Goal: Communication & Community: Answer question/provide support

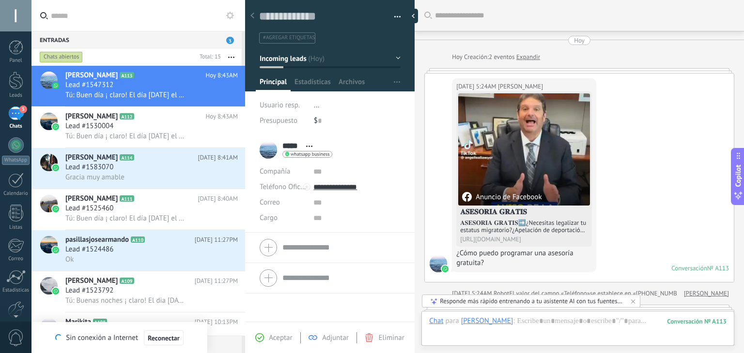
scroll to position [14, 0]
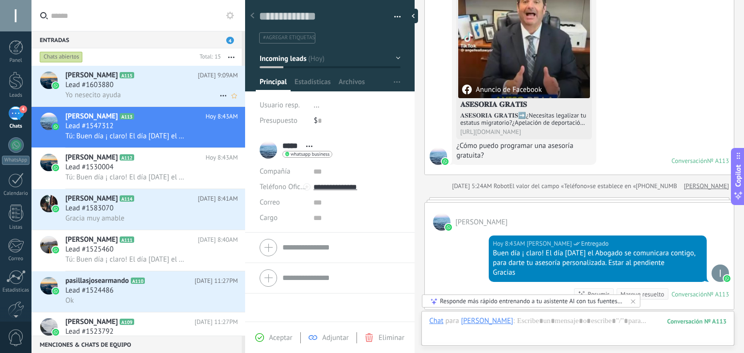
click at [81, 96] on span "Yo nesecito ayuda" at bounding box center [93, 95] width 56 height 9
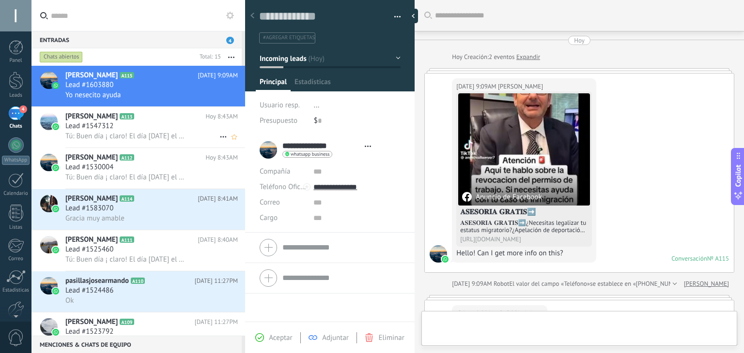
type textarea "**********"
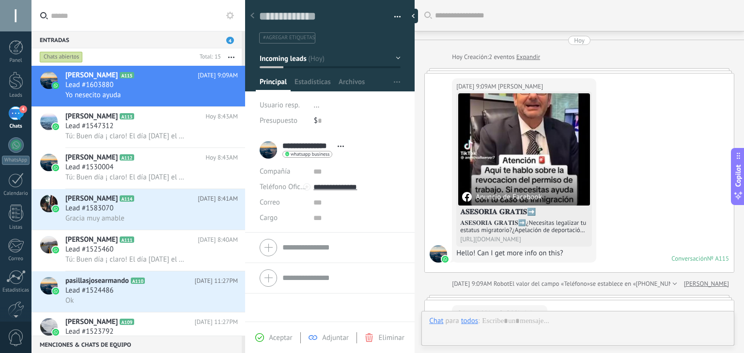
scroll to position [178, 0]
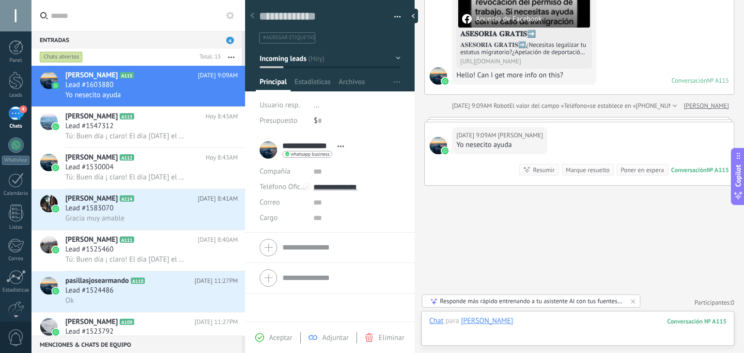
paste div
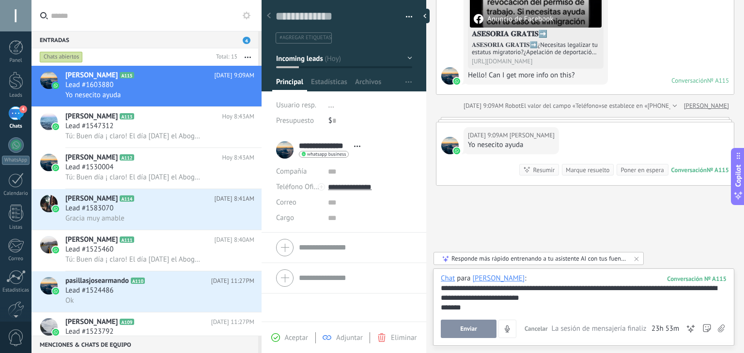
click at [261, 171] on div at bounding box center [261, 176] width 0 height 353
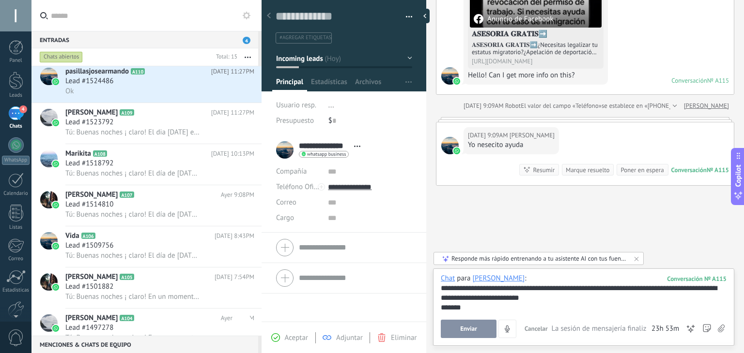
scroll to position [227, 0]
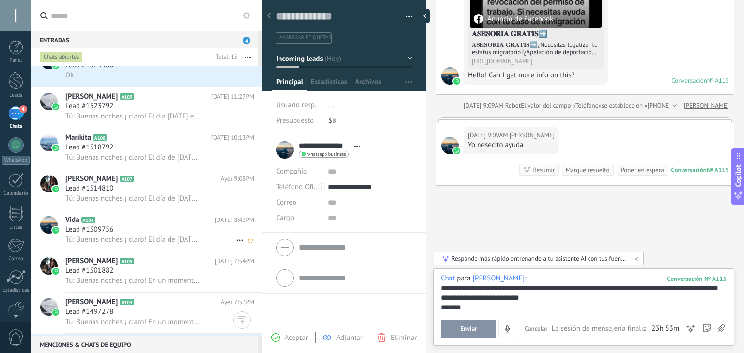
click at [184, 220] on h2 "Vida A106" at bounding box center [139, 220] width 149 height 10
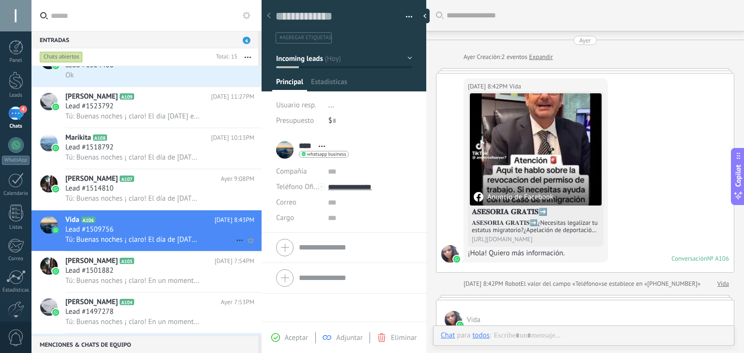
scroll to position [179, 0]
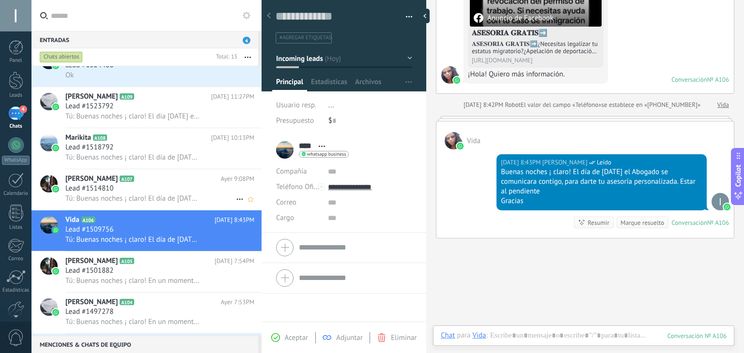
click at [180, 189] on div "Lead #1514810" at bounding box center [159, 189] width 189 height 10
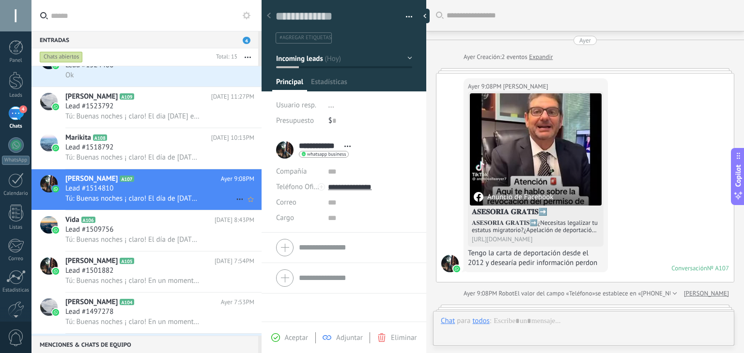
scroll to position [242, 0]
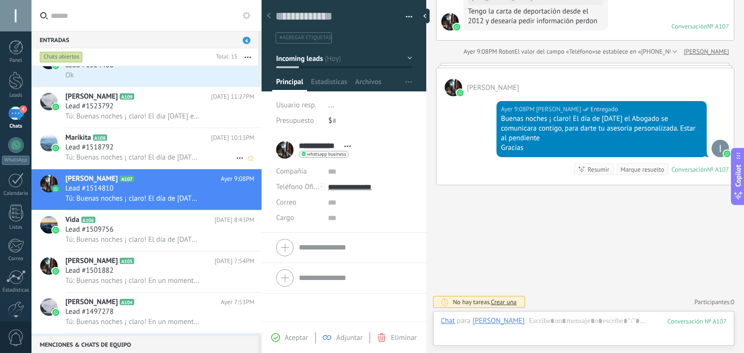
click at [145, 152] on div "Lead #1518792" at bounding box center [159, 148] width 189 height 10
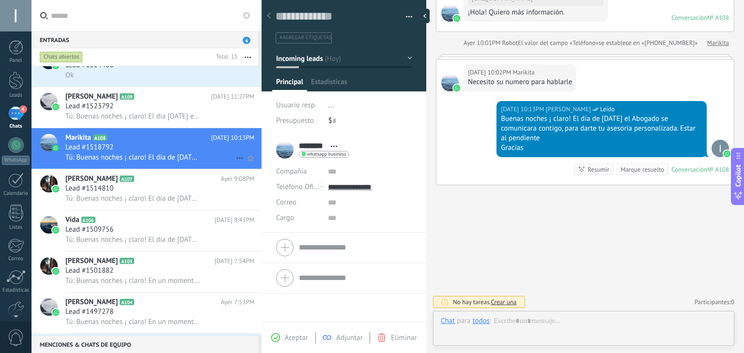
scroll to position [14, 0]
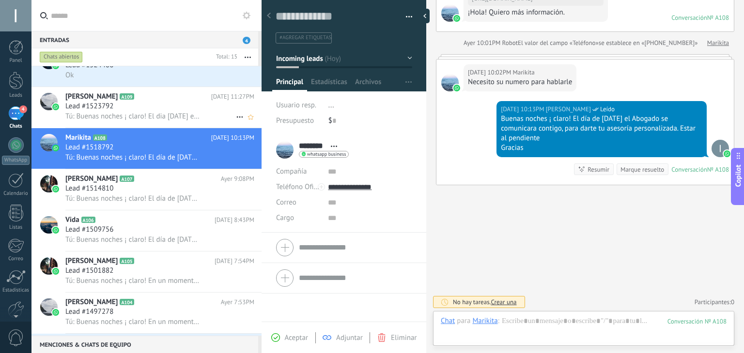
click at [140, 121] on span "Tú: Buenas noches ¡ claro! El dia [DATE] el Abogado se comunicara contigo, para…" at bounding box center [133, 116] width 136 height 9
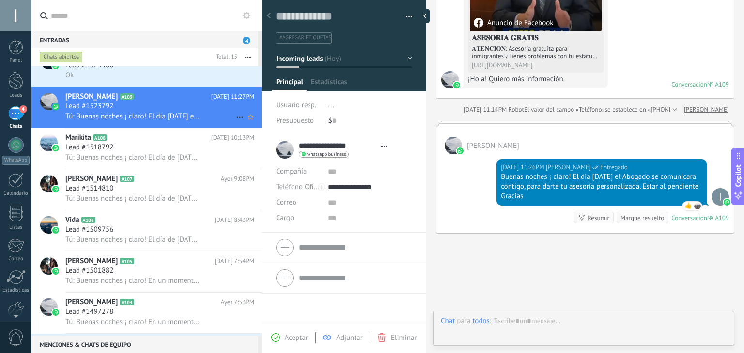
scroll to position [14, 0]
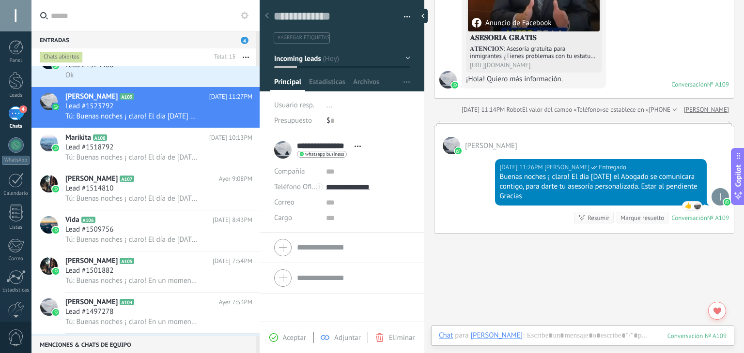
click at [259, 151] on div at bounding box center [259, 176] width 0 height 353
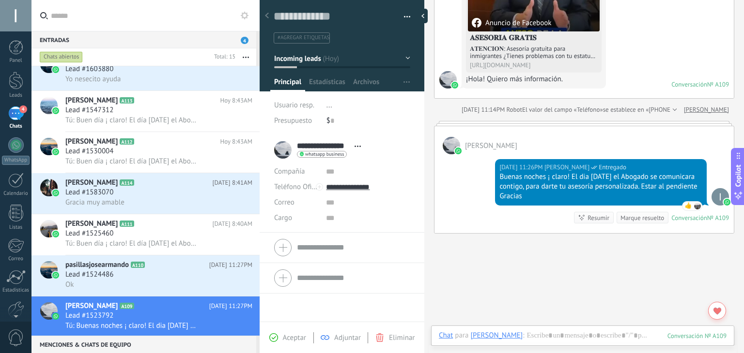
scroll to position [0, 0]
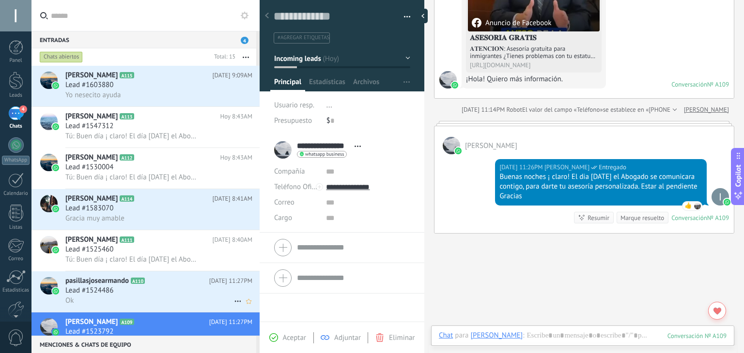
click at [192, 286] on h2 "pasillasjosearmando A110" at bounding box center [137, 281] width 144 height 10
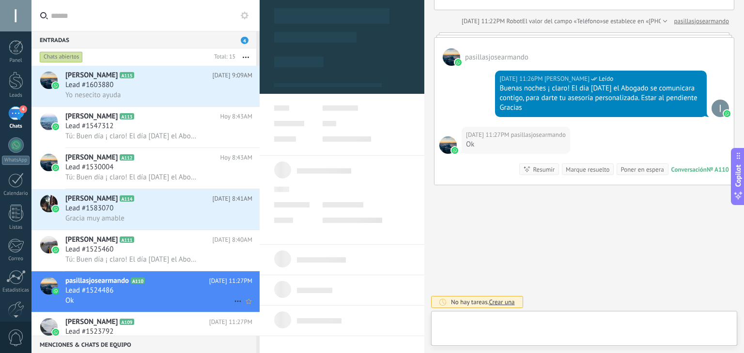
scroll to position [14, 0]
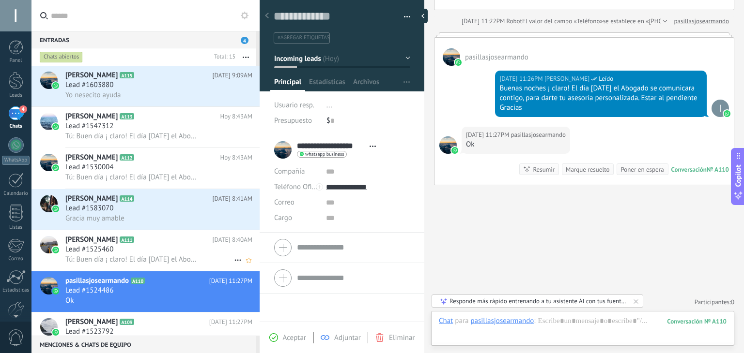
click at [163, 248] on div "Lead #1525460" at bounding box center [158, 250] width 187 height 10
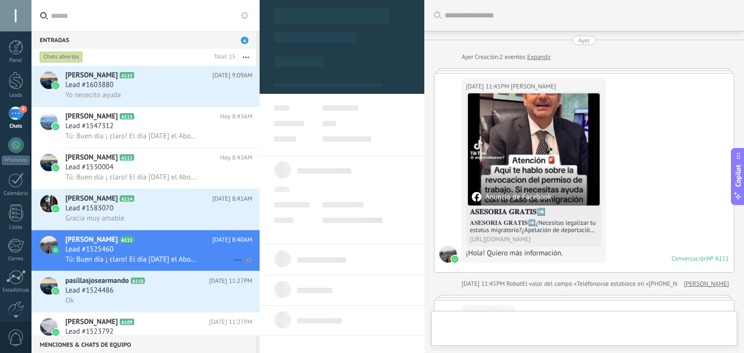
scroll to position [14, 0]
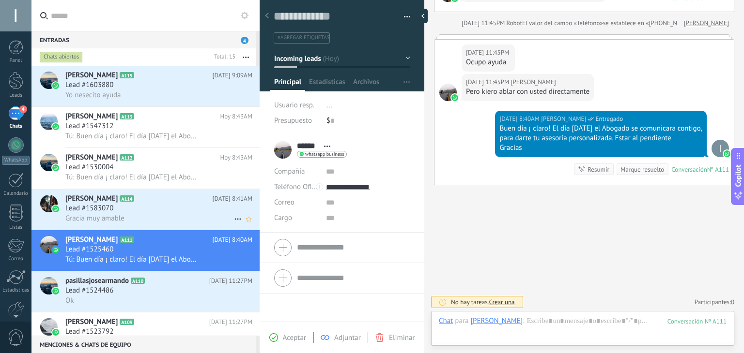
click at [149, 210] on div "Lead #1583070" at bounding box center [158, 209] width 187 height 10
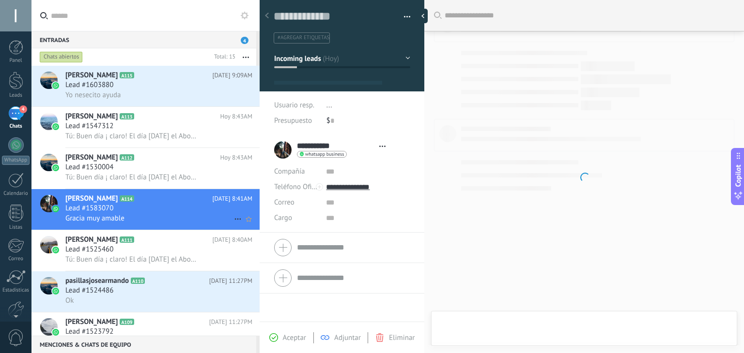
scroll to position [14, 0]
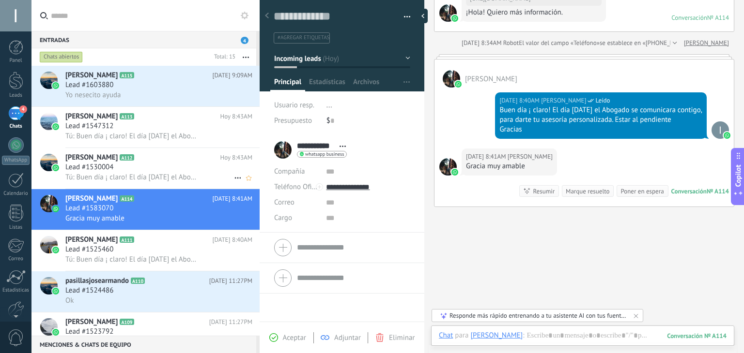
click at [151, 177] on span "Tú: Buen día ¡ claro! El día [DATE] el Abogado se comunicara contigo, para dart…" at bounding box center [132, 177] width 134 height 9
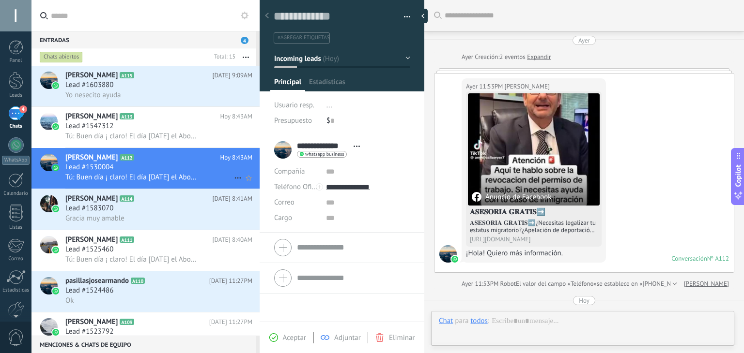
scroll to position [240, 0]
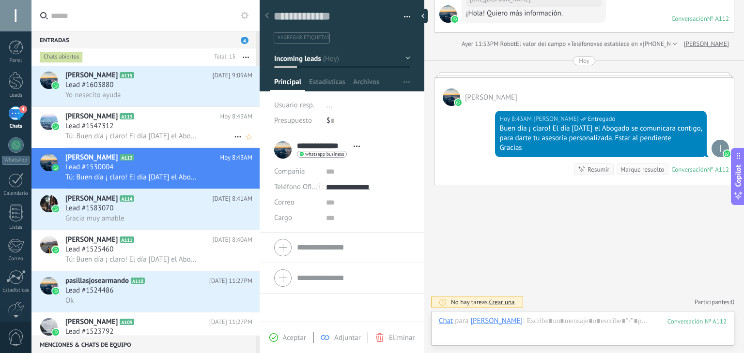
click at [148, 137] on span "Tú: Buen día ¡ claro! El día [DATE] el Abogado se comunicara contigo, para dart…" at bounding box center [132, 136] width 134 height 9
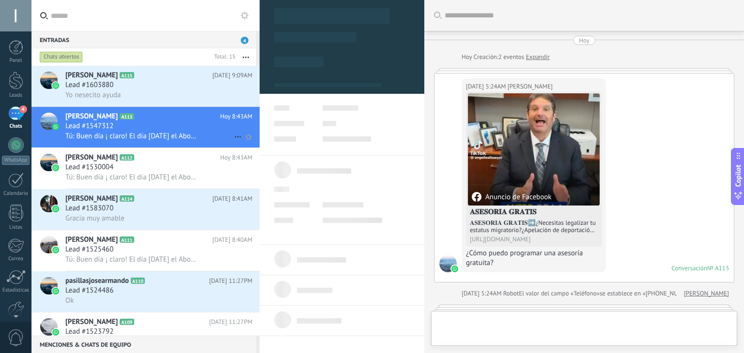
scroll to position [232, 0]
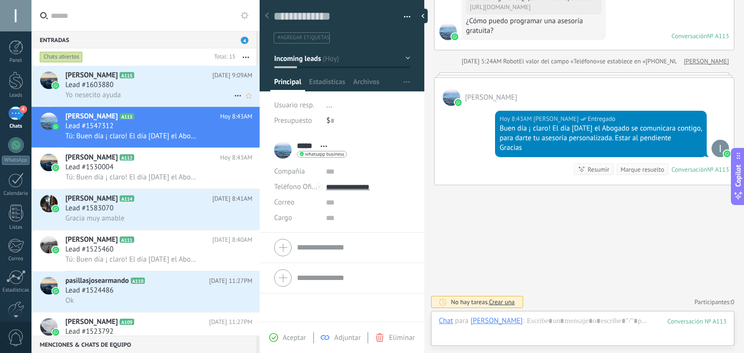
click at [197, 83] on div "Lead #1603880" at bounding box center [158, 85] width 187 height 10
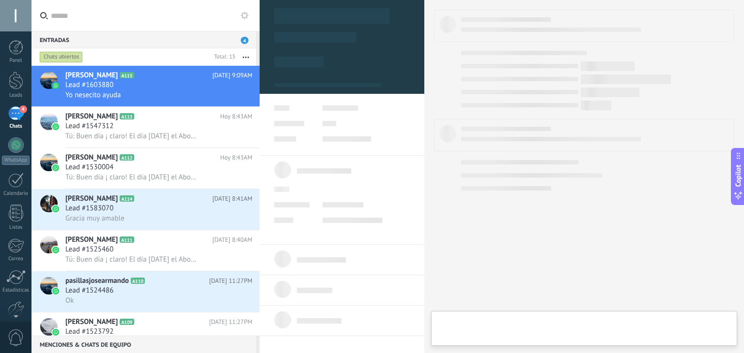
type textarea "**********"
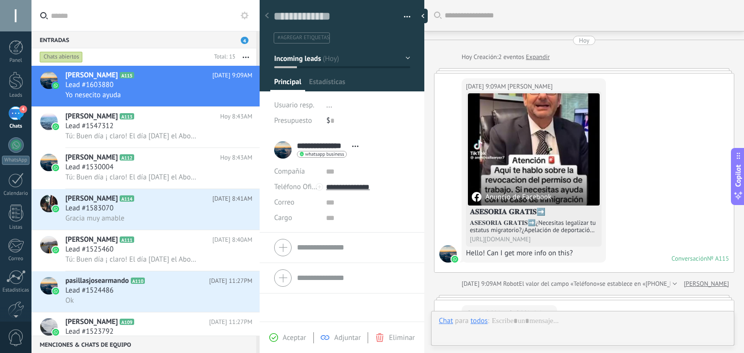
scroll to position [178, 0]
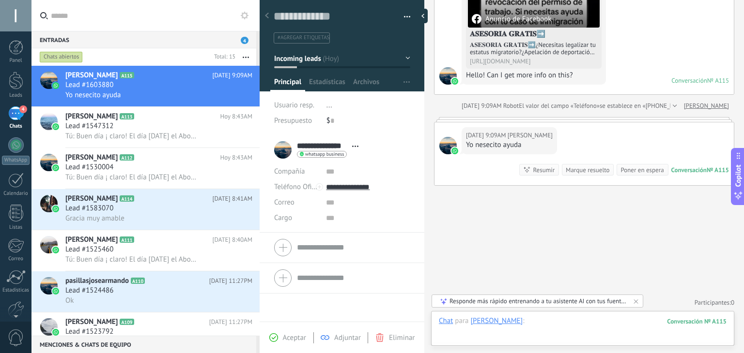
paste div
click at [510, 332] on div "**********" at bounding box center [583, 331] width 288 height 10
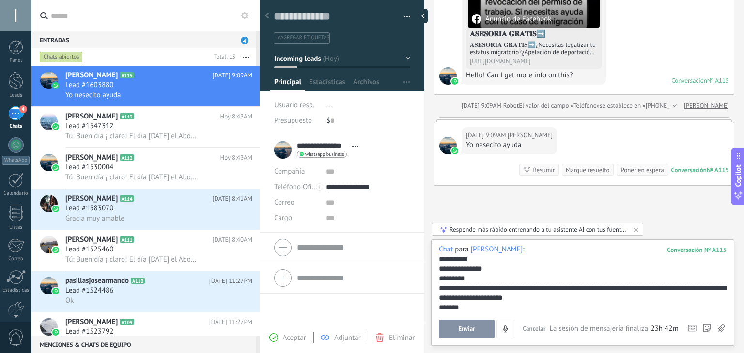
click at [485, 276] on div "*********" at bounding box center [583, 279] width 288 height 10
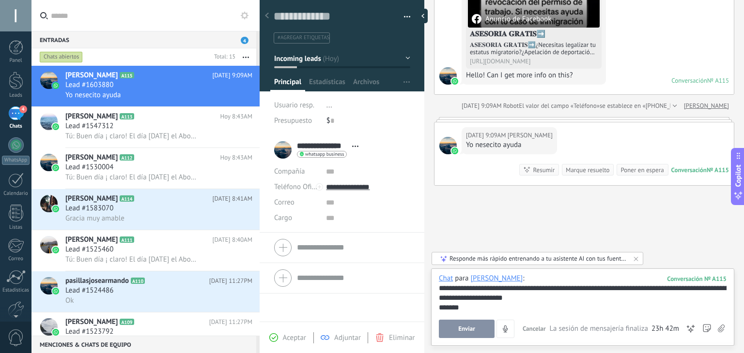
click at [472, 332] on span "Enviar" at bounding box center [466, 329] width 17 height 7
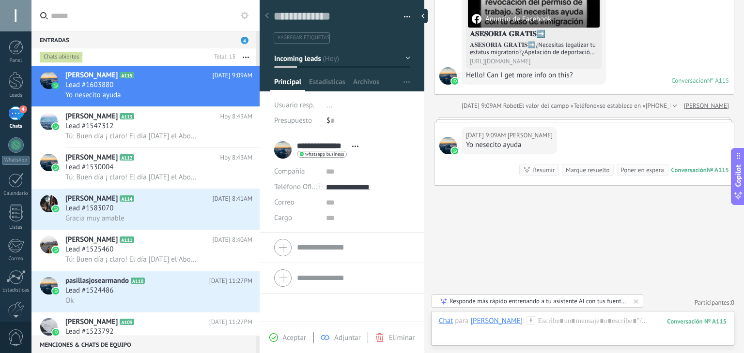
scroll to position [231, 0]
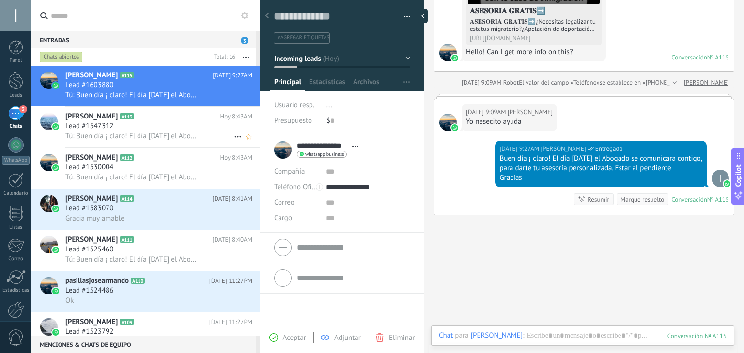
click at [155, 136] on span "Tú: Buen día ¡ claro! El día [DATE] el Abogado se comunicara contigo, para dart…" at bounding box center [132, 136] width 134 height 9
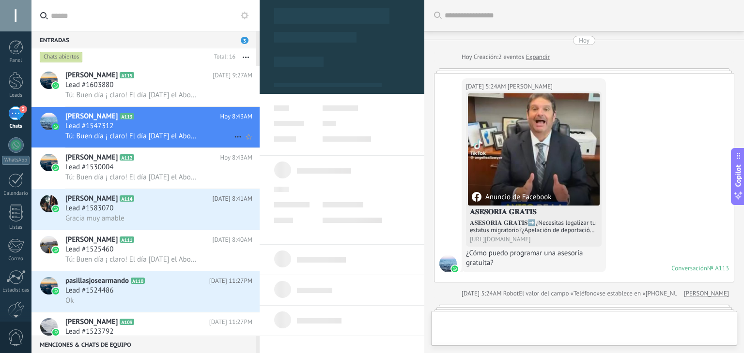
type textarea "**********"
